Goal: Task Accomplishment & Management: Manage account settings

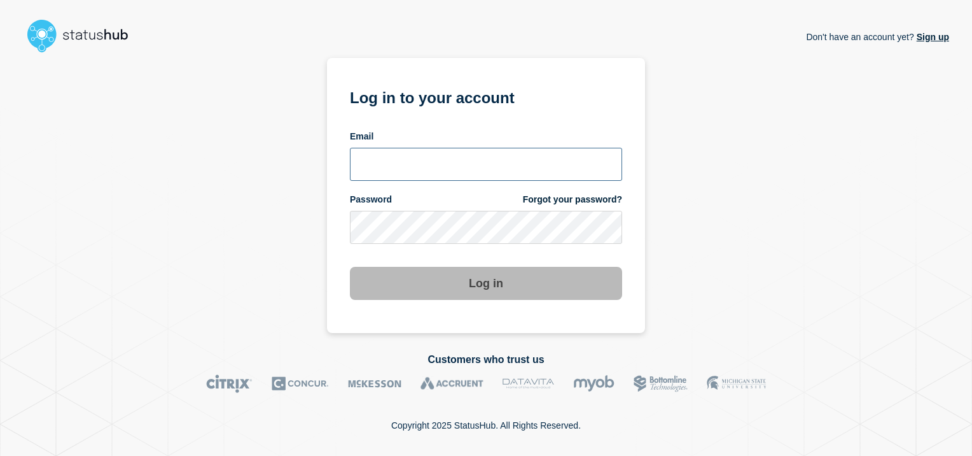
type input "[PERSON_NAME][EMAIL_ADDRESS][DOMAIN_NAME]"
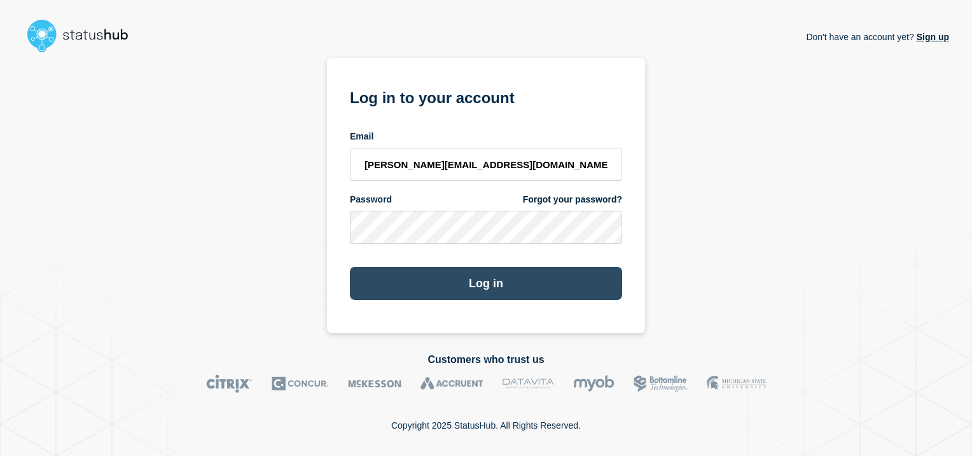
click at [481, 293] on button "Log in" at bounding box center [486, 283] width 272 height 33
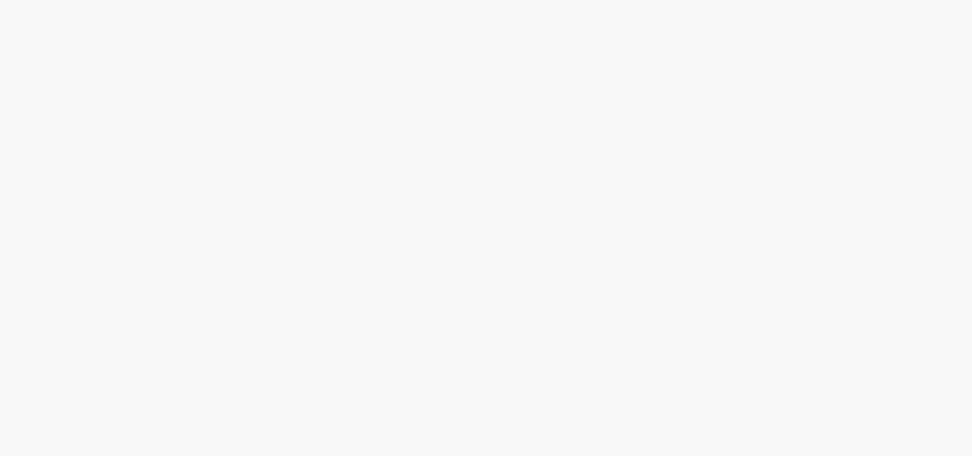
click at [485, 291] on body at bounding box center [486, 228] width 972 height 456
